Goal: Task Accomplishment & Management: Use online tool/utility

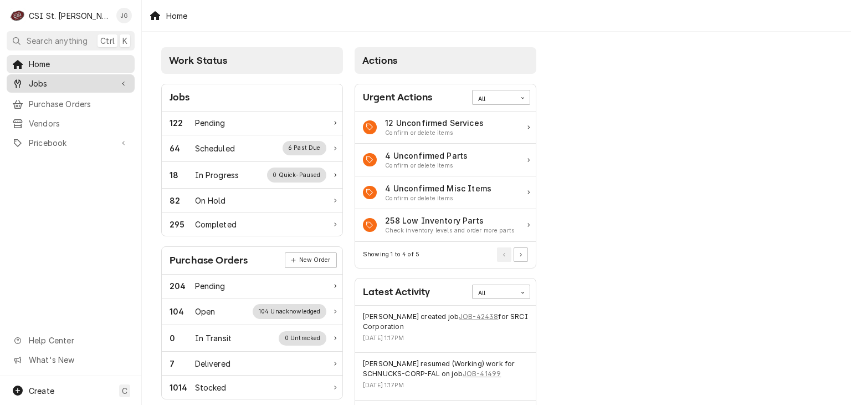
click at [33, 83] on span "Jobs" at bounding box center [71, 84] width 84 height 12
click at [38, 83] on span "Jobs" at bounding box center [71, 84] width 84 height 12
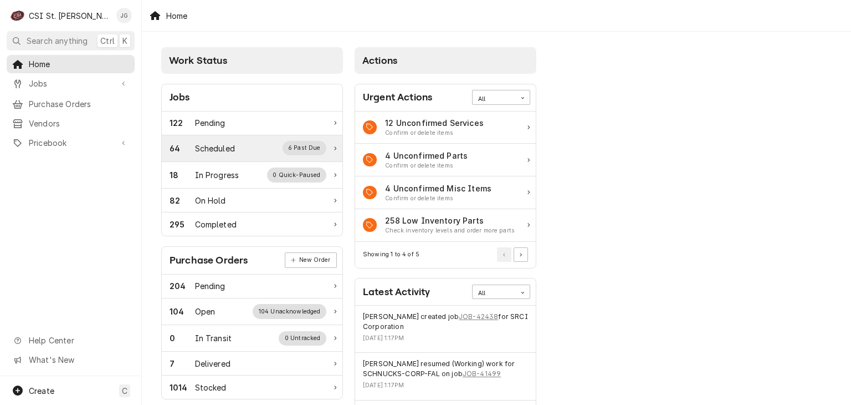
click at [212, 147] on div "Scheduled" at bounding box center [215, 148] width 40 height 12
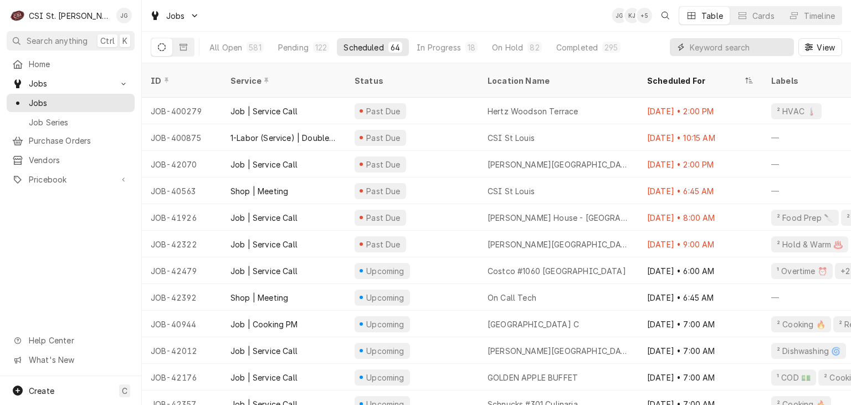
click at [733, 49] on input "Dynamic Content Wrapper" at bounding box center [739, 47] width 99 height 18
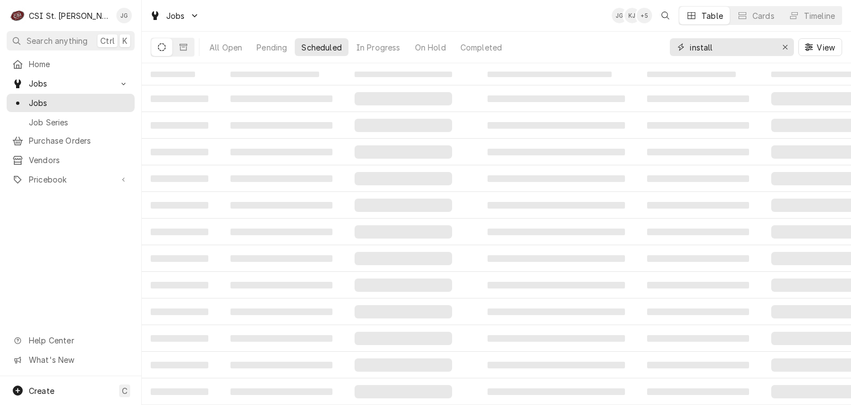
type input "install"
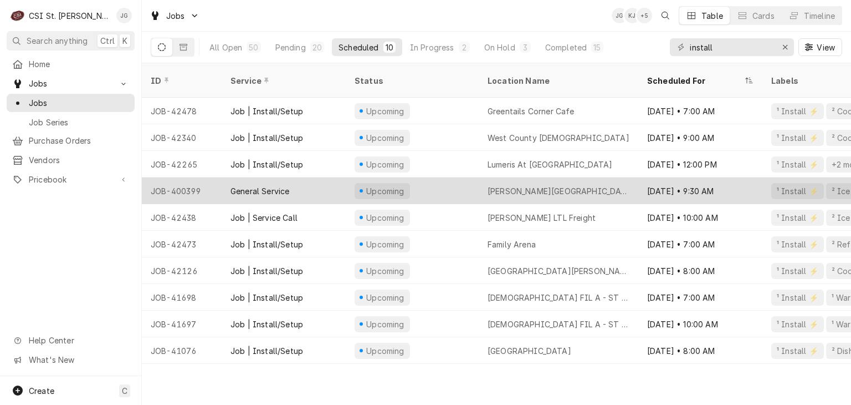
click at [538, 185] on div "Truman State University" at bounding box center [559, 191] width 142 height 12
click at [259, 185] on div "General Service" at bounding box center [260, 191] width 59 height 12
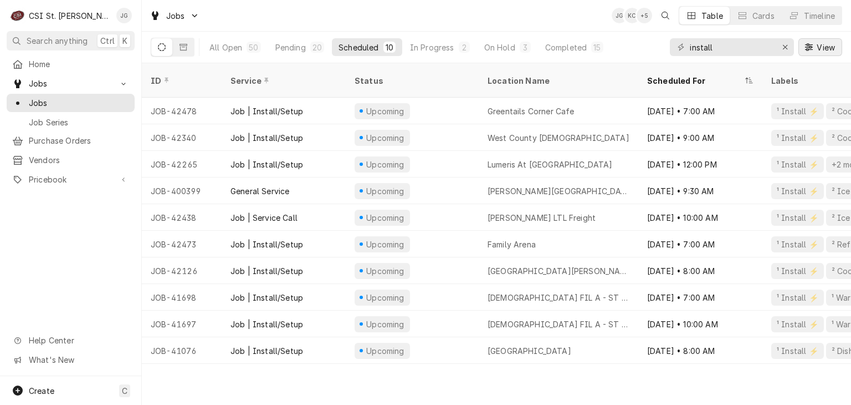
click at [808, 48] on icon "Dynamic Content Wrapper" at bounding box center [809, 46] width 8 height 7
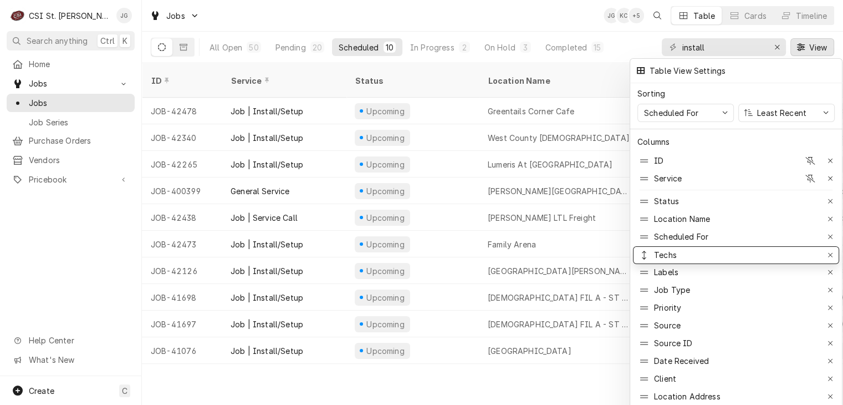
drag, startPoint x: 663, startPoint y: 338, endPoint x: 681, endPoint y: 249, distance: 90.3
click at [544, 3] on div at bounding box center [421, 202] width 843 height 405
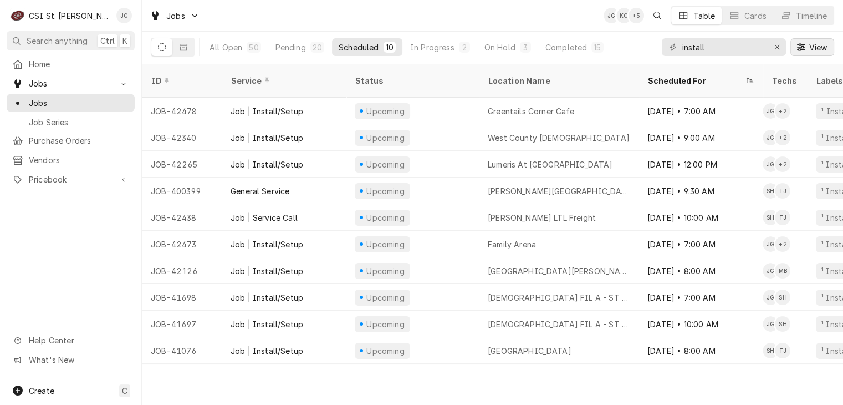
click at [804, 45] on icon "Dynamic Content Wrapper" at bounding box center [801, 46] width 8 height 7
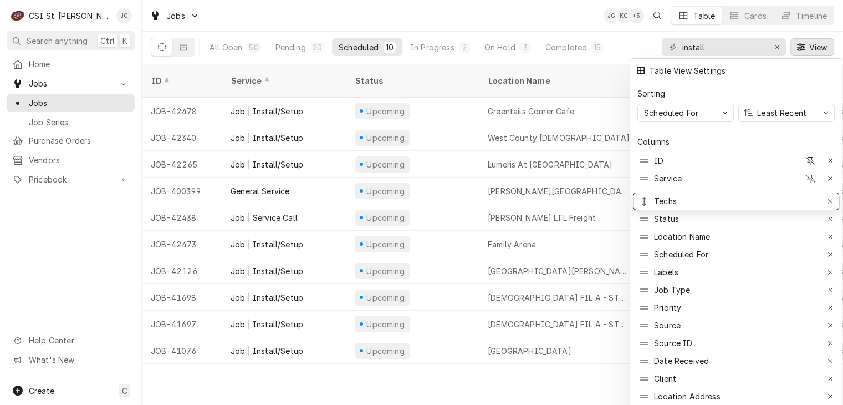
drag, startPoint x: 667, startPoint y: 248, endPoint x: 674, endPoint y: 190, distance: 58.6
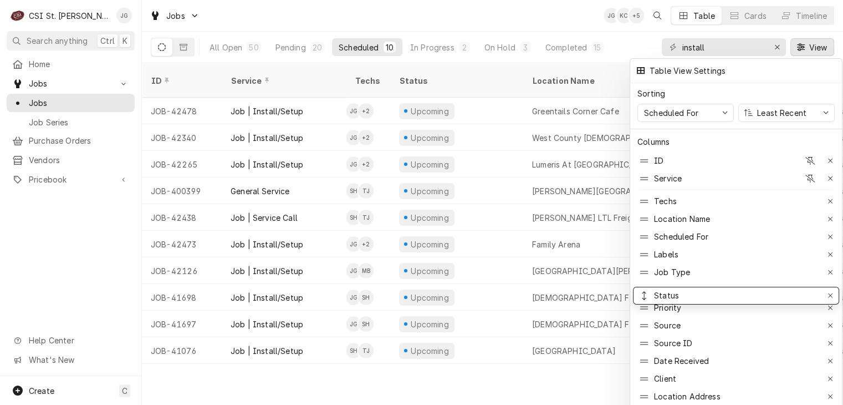
drag, startPoint x: 673, startPoint y: 213, endPoint x: 692, endPoint y: 290, distance: 78.8
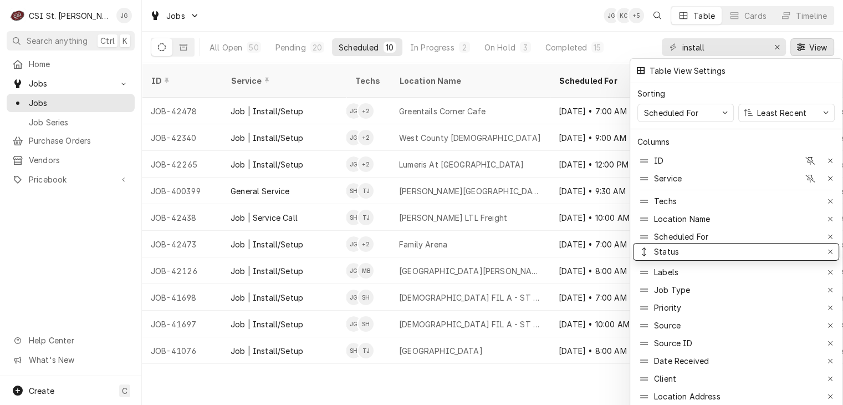
drag, startPoint x: 669, startPoint y: 285, endPoint x: 673, endPoint y: 247, distance: 38.4
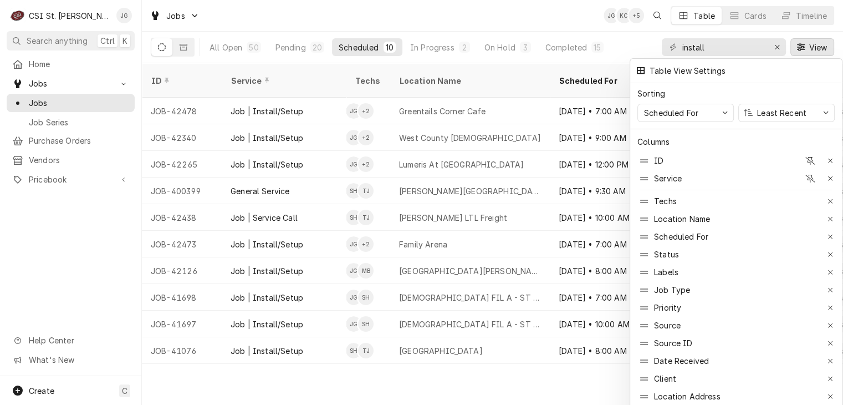
click at [512, 145] on div at bounding box center [421, 202] width 843 height 405
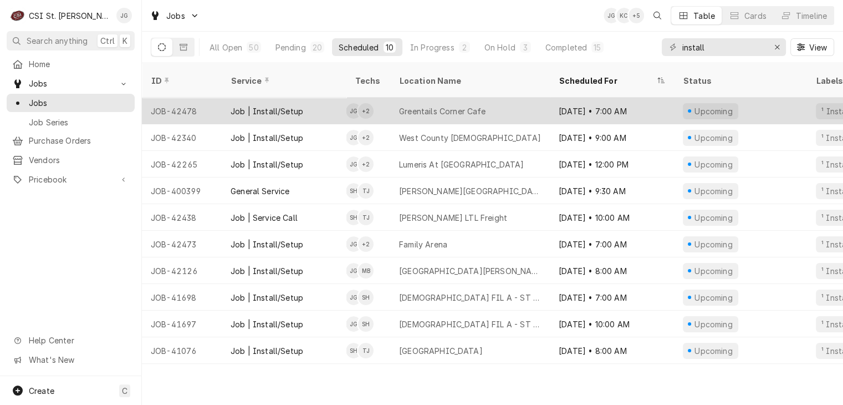
click at [365, 103] on div "+ 2" at bounding box center [366, 111] width 16 height 16
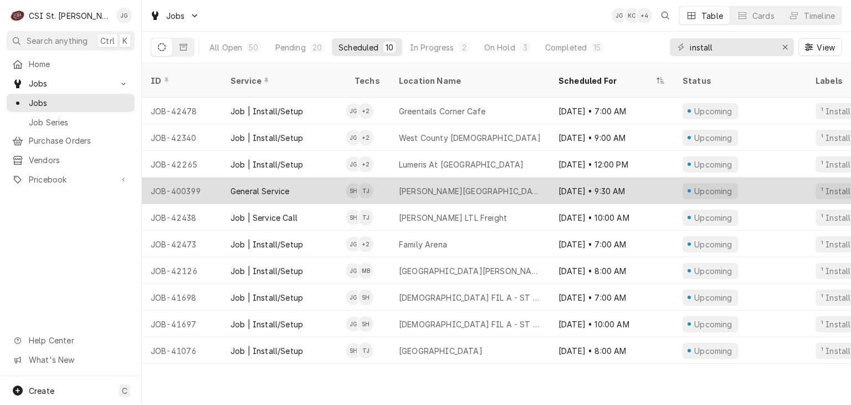
click at [428, 185] on div "Truman State University" at bounding box center [470, 191] width 142 height 12
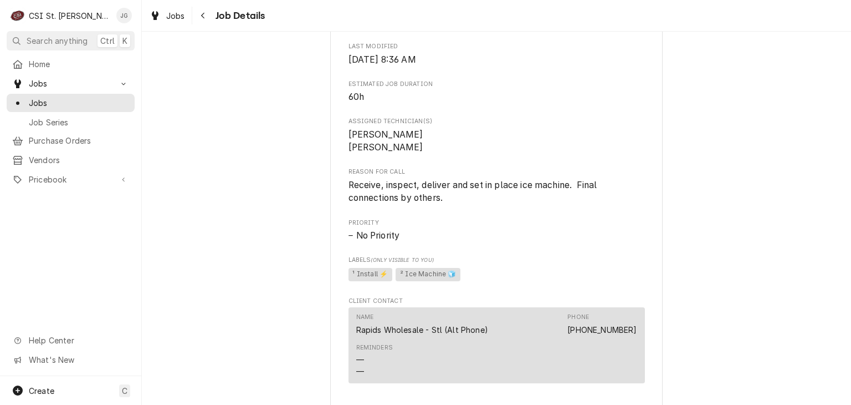
scroll to position [665, 0]
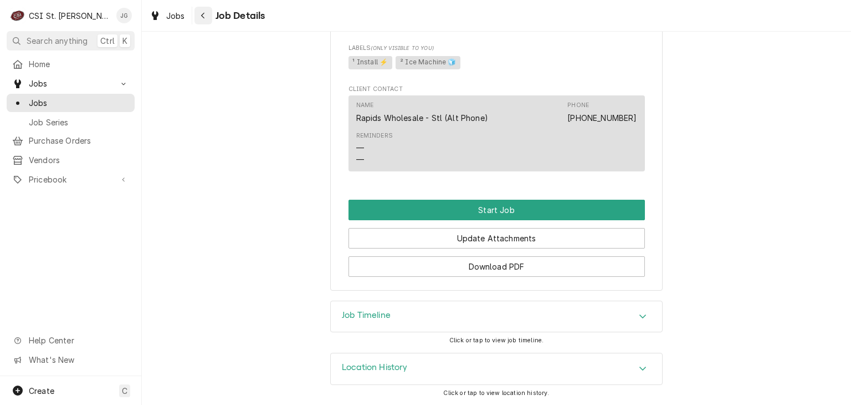
click at [204, 17] on icon "Navigate back" at bounding box center [203, 16] width 5 height 8
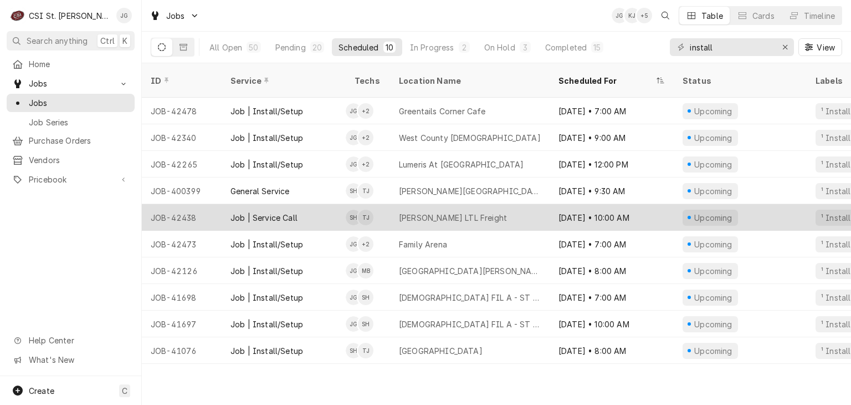
click at [274, 212] on div "Job | Service Call" at bounding box center [264, 218] width 67 height 12
click at [273, 212] on div "Job | Service Call" at bounding box center [264, 218] width 67 height 12
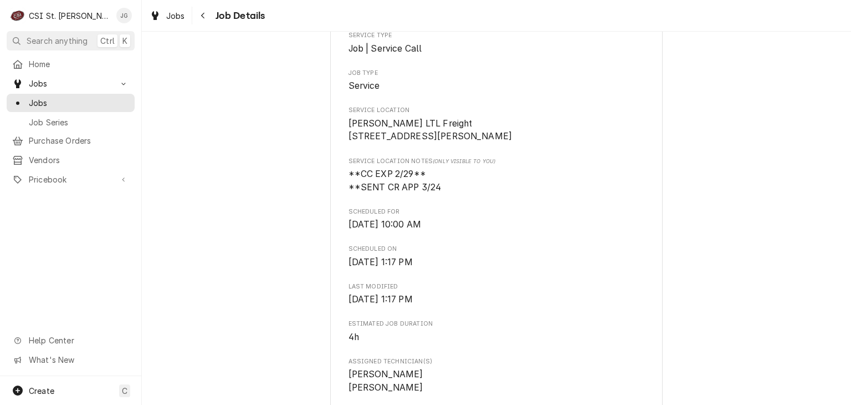
scroll to position [554, 0]
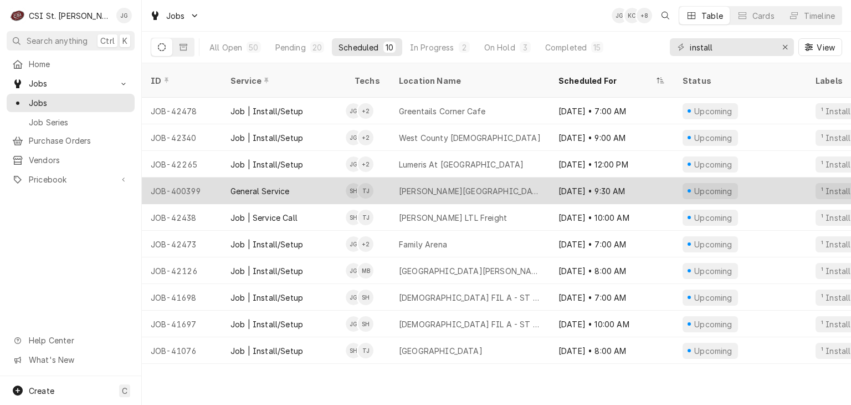
click at [423, 185] on div "Truman State University" at bounding box center [470, 191] width 142 height 12
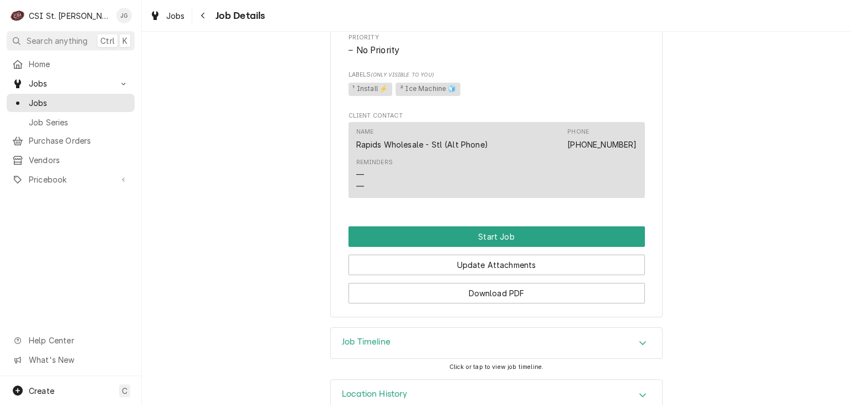
scroll to position [667, 0]
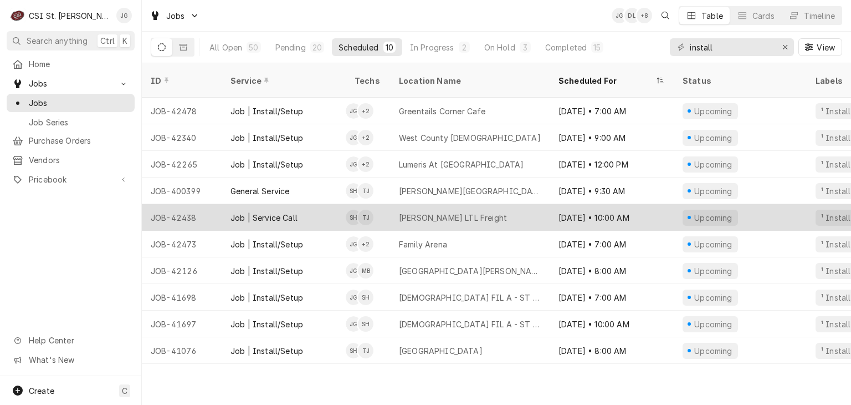
click at [368, 210] on div "Trevor Johnson's Avatar" at bounding box center [366, 218] width 16 height 16
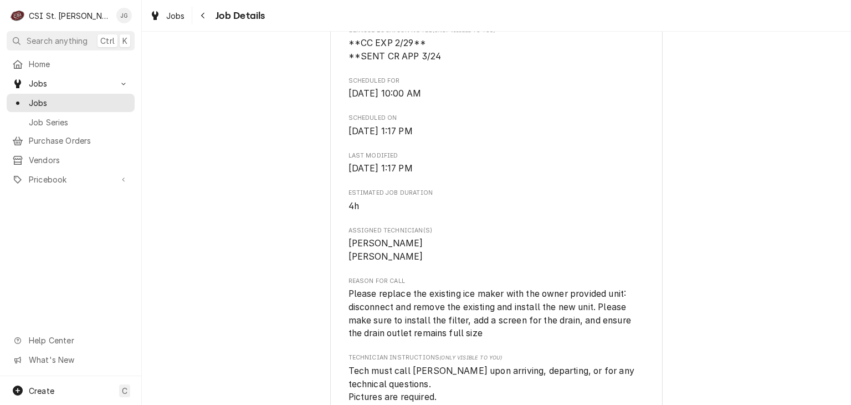
scroll to position [333, 0]
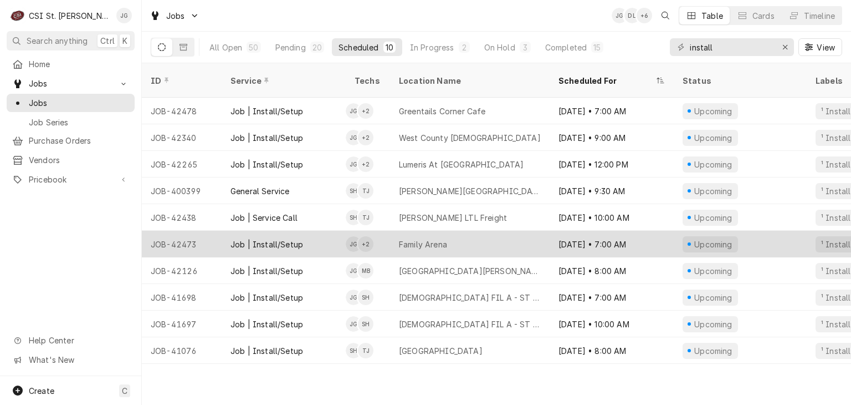
click at [402, 238] on div "Family Arena" at bounding box center [423, 244] width 48 height 12
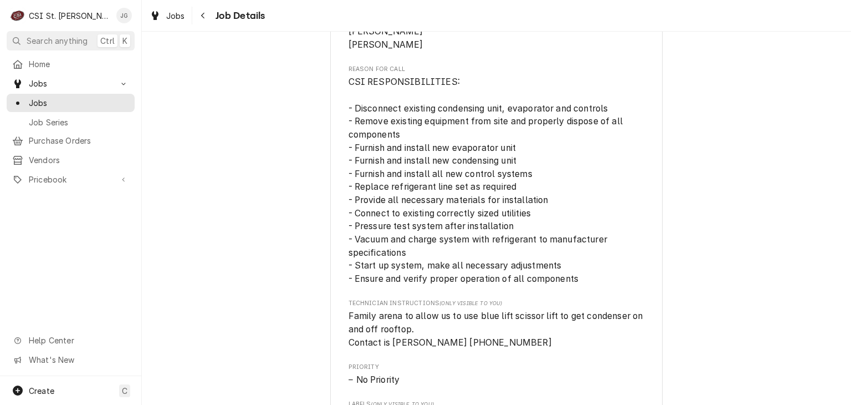
scroll to position [776, 0]
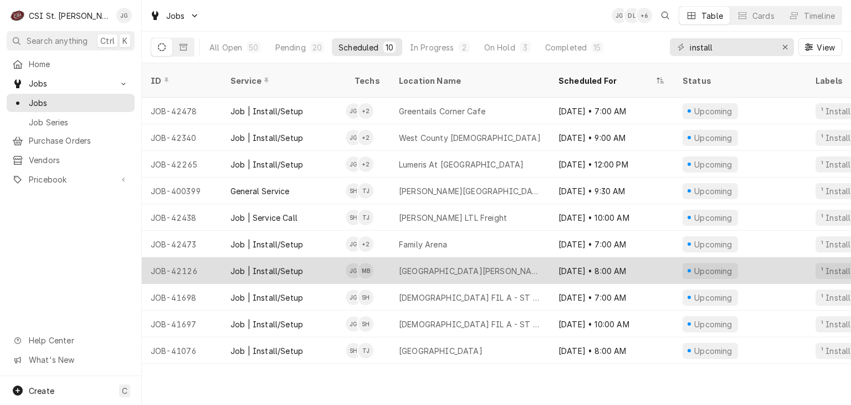
click at [396, 262] on div "[GEOGRAPHIC_DATA][PERSON_NAME]" at bounding box center [470, 270] width 160 height 27
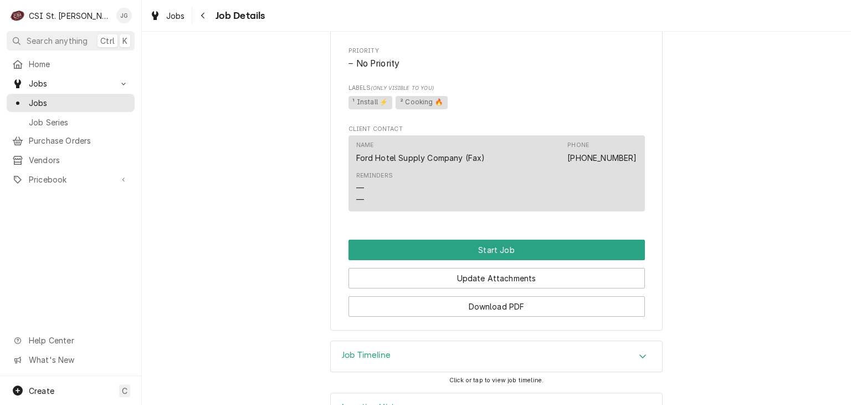
scroll to position [721, 0]
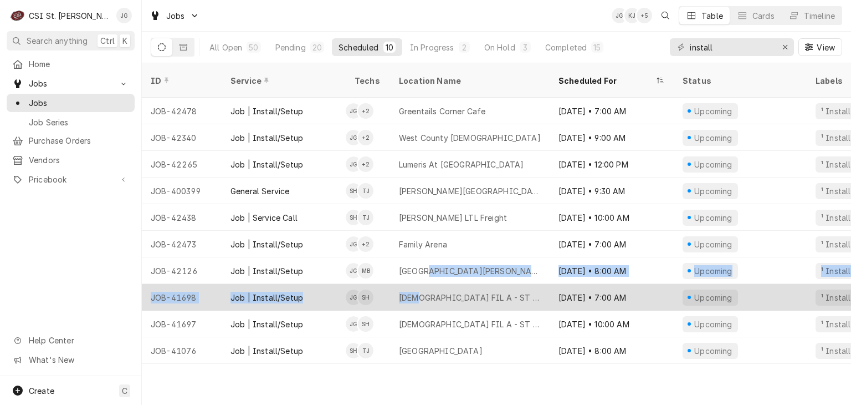
click at [419, 273] on tbody "JOB-42478 Job | Install/Setup JG + 2 Greentails Corner Cafe Sep 5 • 7:00 AM Upc…" at bounding box center [496, 231] width 709 height 266
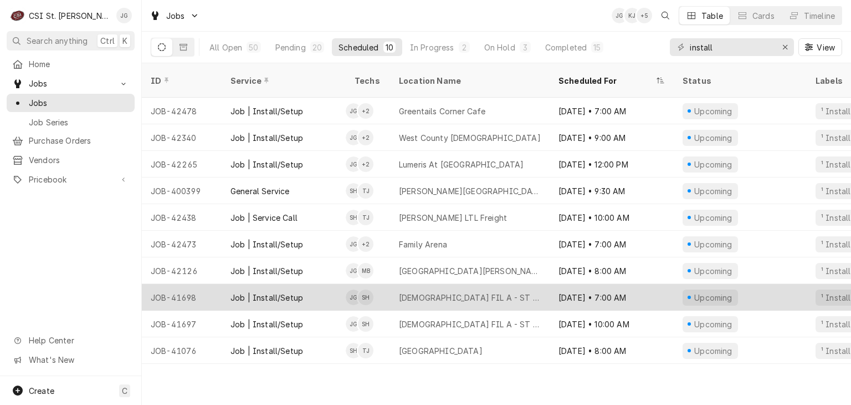
click at [440, 292] on div "[DEMOGRAPHIC_DATA] FIL A - ST [PERSON_NAME]" at bounding box center [470, 298] width 142 height 12
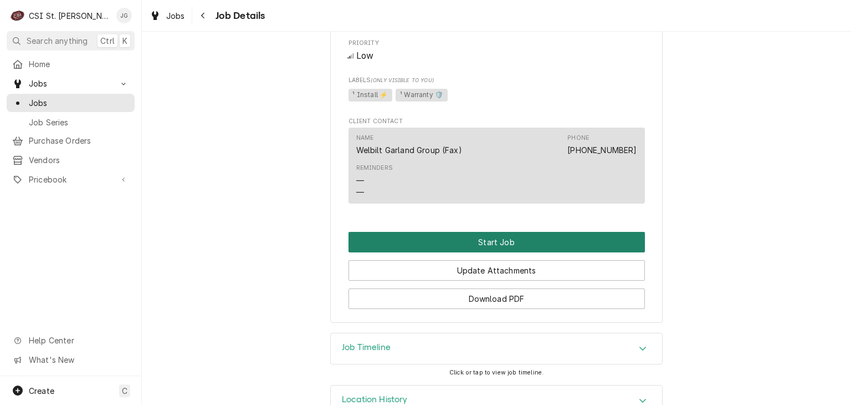
scroll to position [1231, 0]
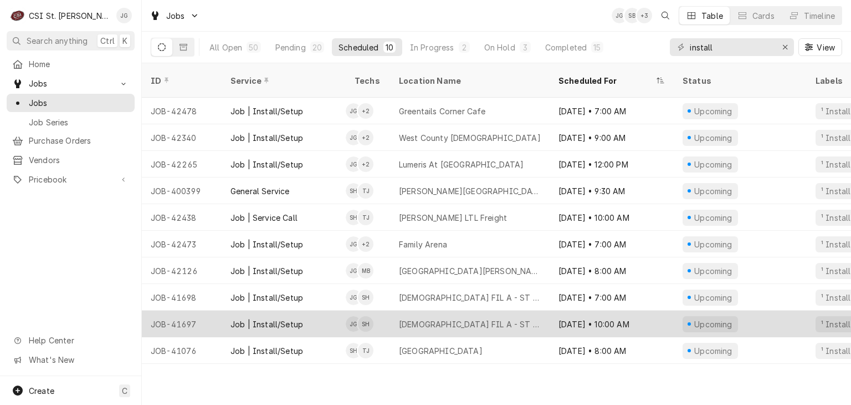
click at [435, 318] on div "CHICK FIL A - ST ANN" at bounding box center [470, 324] width 142 height 12
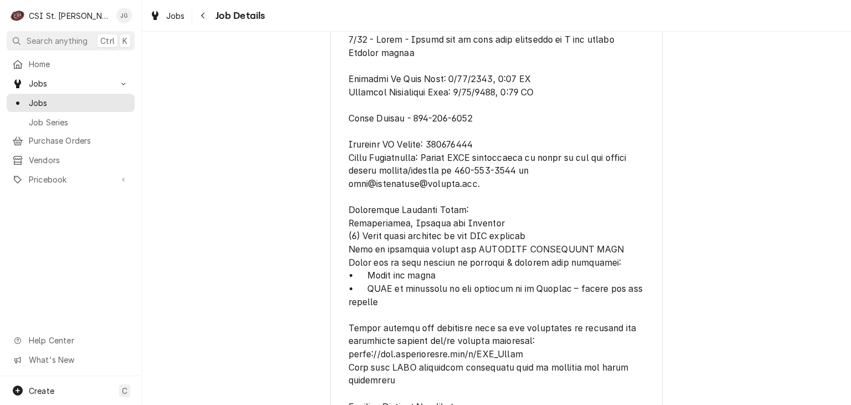
scroll to position [665, 0]
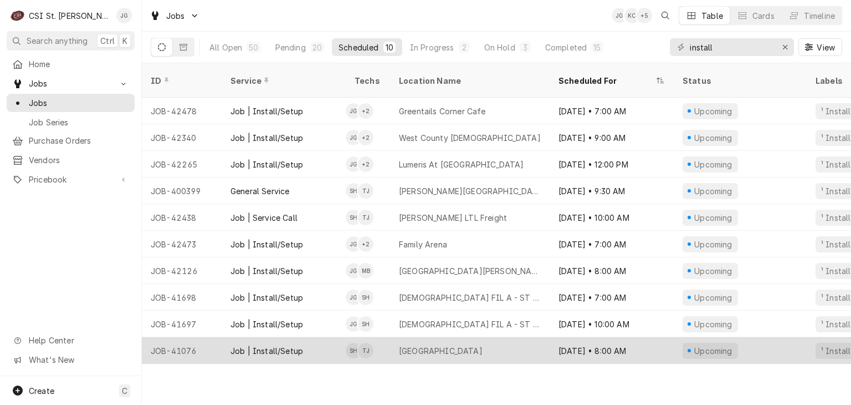
click at [287, 345] on div "Job | Install/Setup" at bounding box center [267, 351] width 73 height 12
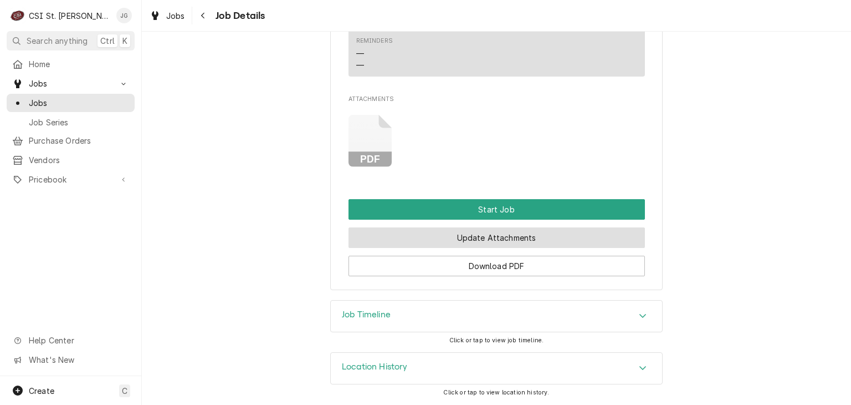
scroll to position [748, 0]
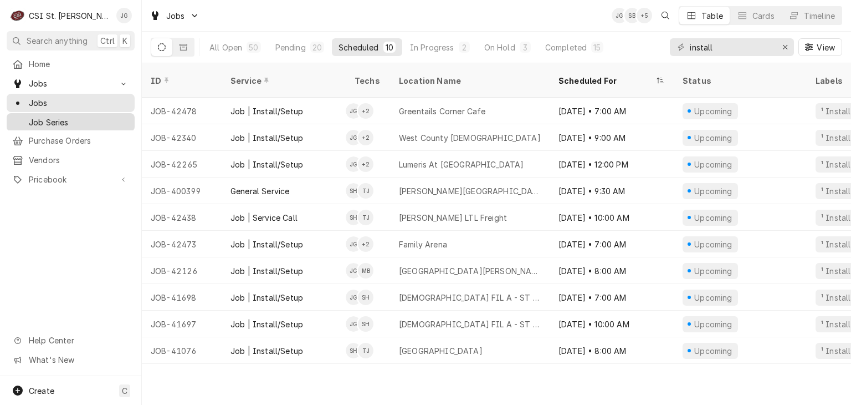
click at [56, 119] on span "Job Series" at bounding box center [79, 122] width 100 height 12
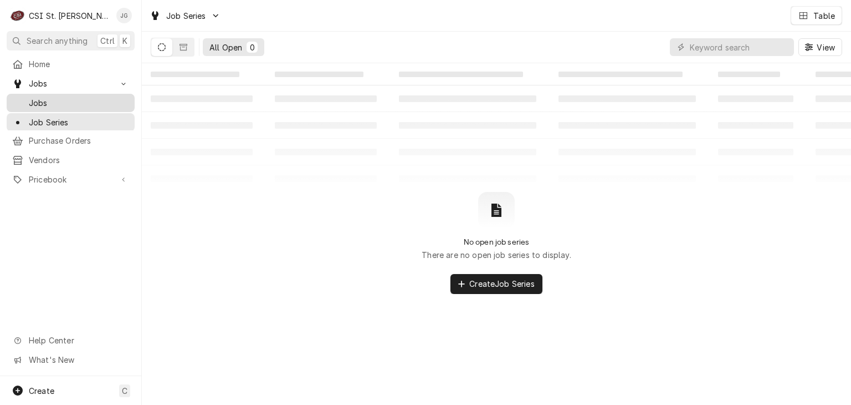
click at [48, 103] on span "Jobs" at bounding box center [79, 103] width 100 height 12
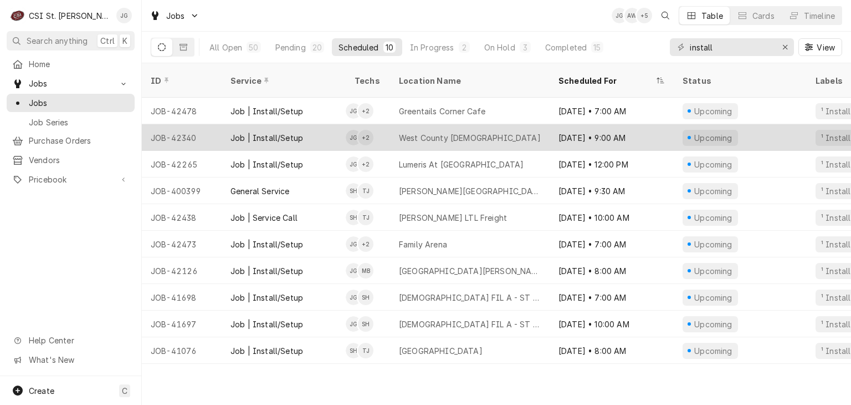
click at [410, 132] on div "West County [DEMOGRAPHIC_DATA]" at bounding box center [470, 138] width 142 height 12
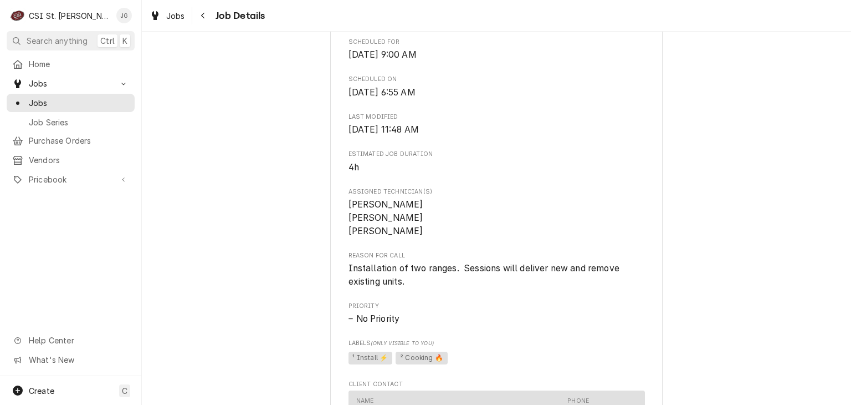
scroll to position [388, 0]
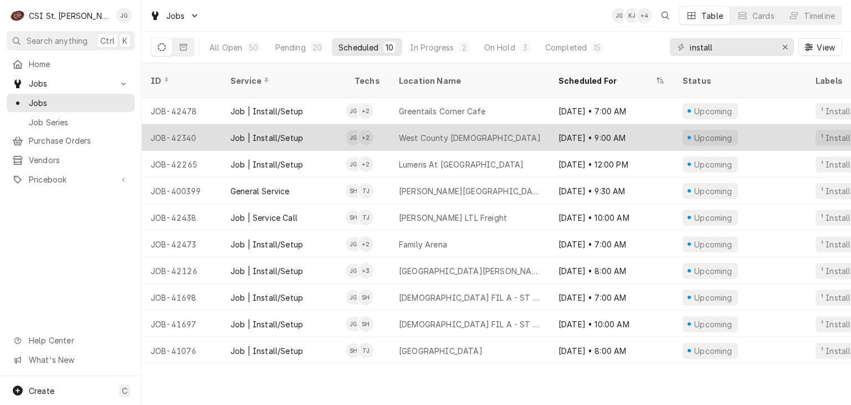
click at [452, 132] on div "West County [DEMOGRAPHIC_DATA]" at bounding box center [470, 138] width 142 height 12
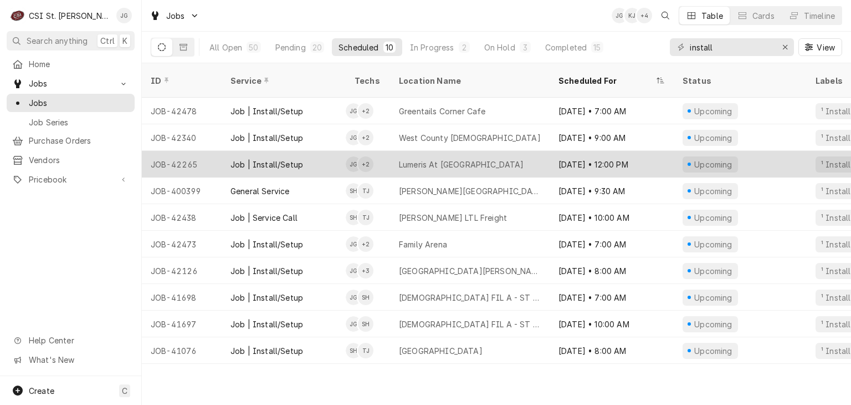
click at [437, 159] on div "Lumeris At [GEOGRAPHIC_DATA]" at bounding box center [461, 165] width 125 height 12
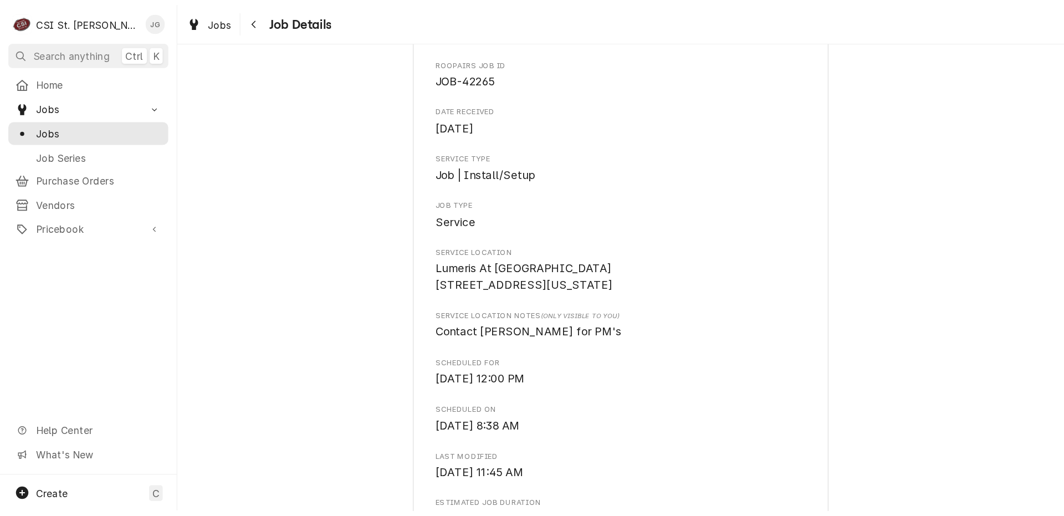
scroll to position [111, 0]
